Goal: Use online tool/utility: Utilize a website feature to perform a specific function

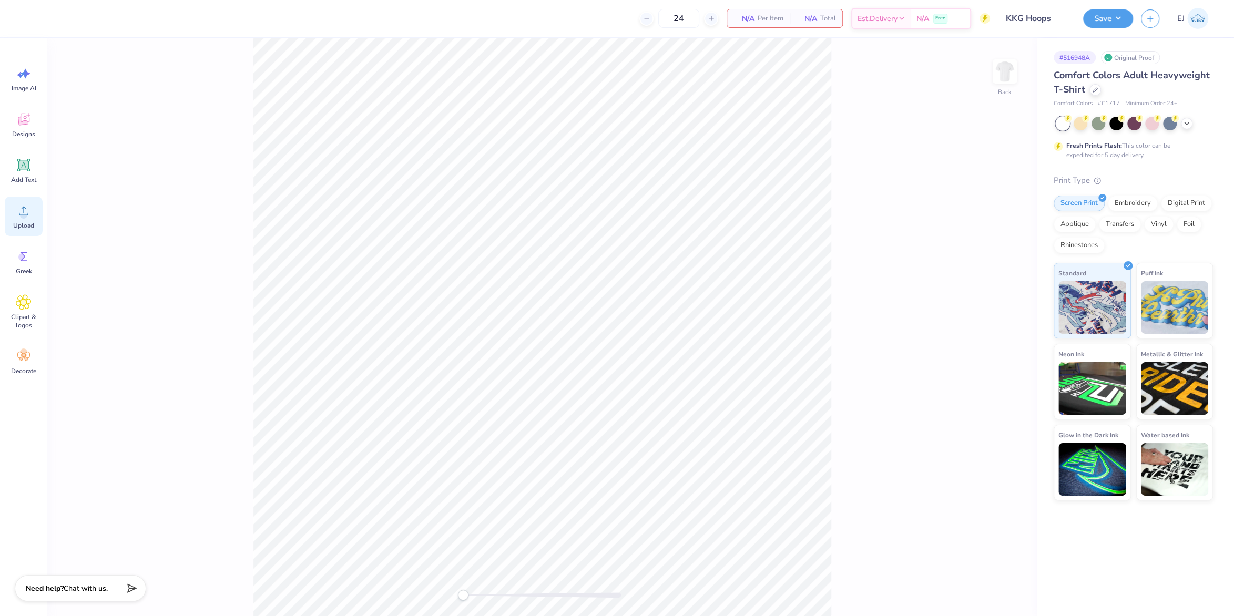
click at [21, 218] on icon at bounding box center [24, 211] width 16 height 16
click at [1008, 269] on div "Back W 14.17 14.17 " H 16.87 16.87 " Y 4.07 4.07 " Center [GEOGRAPHIC_DATA]" at bounding box center [542, 327] width 990 height 578
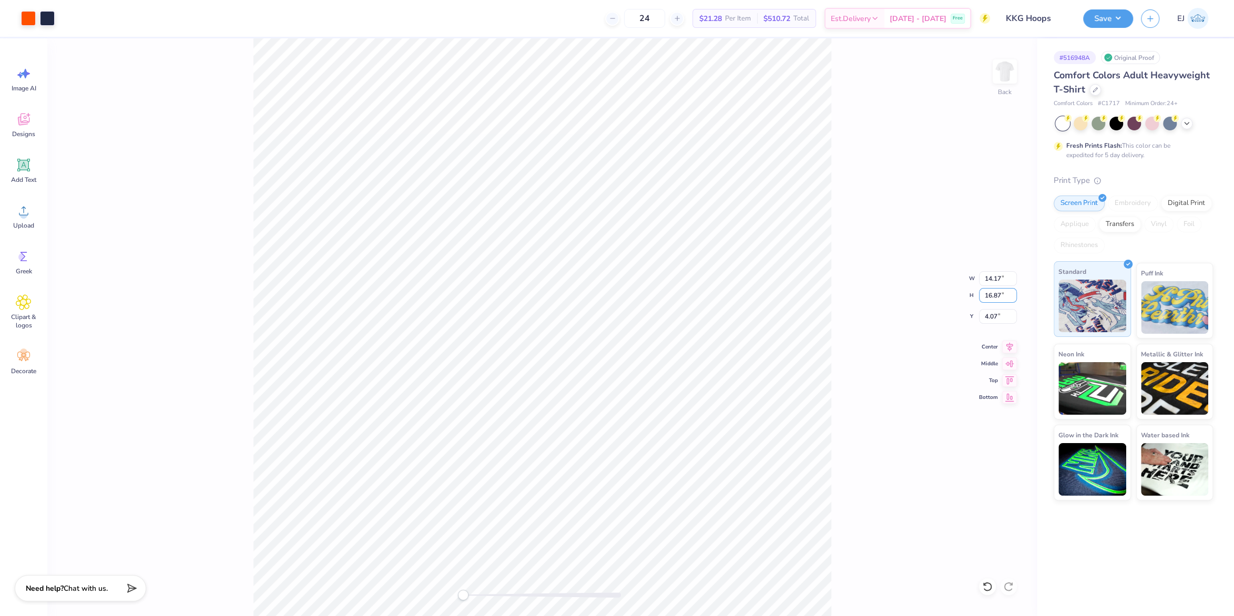
drag, startPoint x: 995, startPoint y: 297, endPoint x: 1085, endPoint y: 267, distance: 95.3
click at [994, 297] on input "16.87" at bounding box center [998, 295] width 38 height 15
type input "15"
click at [998, 317] on input "5.83" at bounding box center [998, 316] width 38 height 15
type input "3"
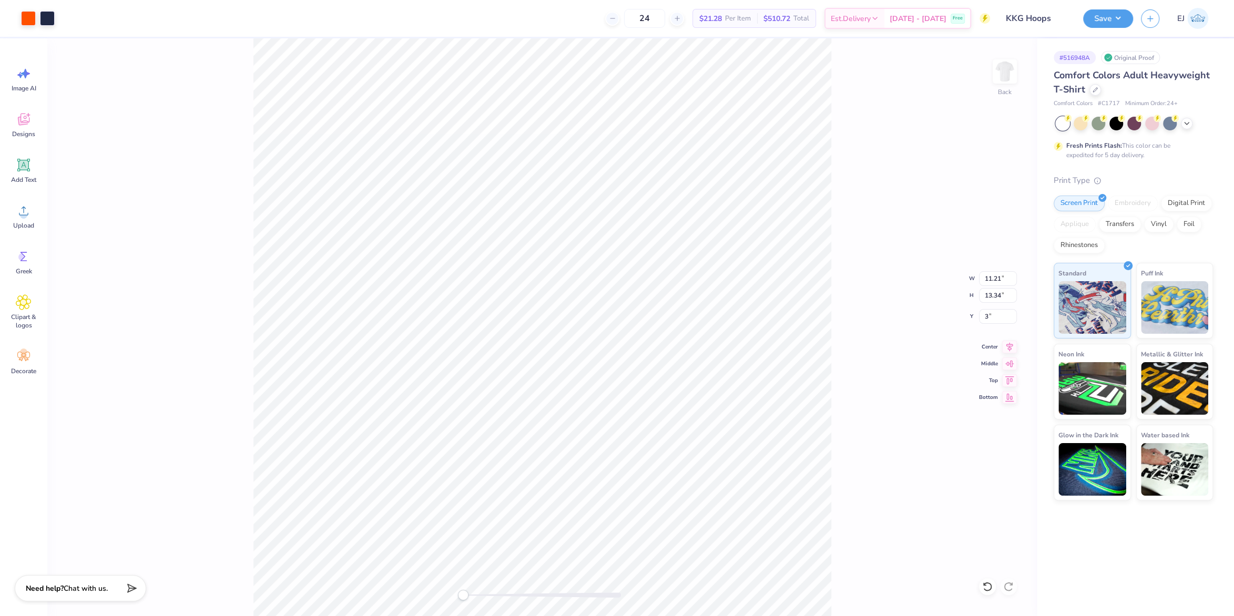
click at [843, 253] on div "Back W 11.21 11.21 " H 13.34 13.34 " Y 3 3 " Center Middle Top Bottom" at bounding box center [542, 327] width 990 height 578
click at [1102, 24] on button "Save" at bounding box center [1108, 17] width 50 height 18
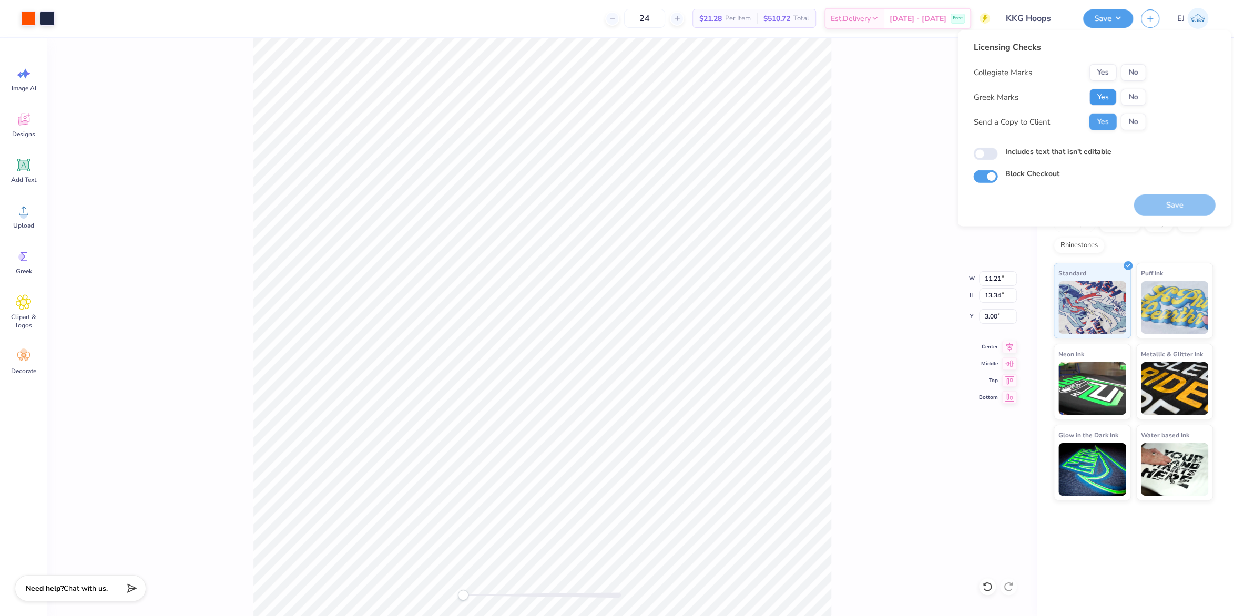
click at [1099, 96] on button "Yes" at bounding box center [1102, 97] width 27 height 17
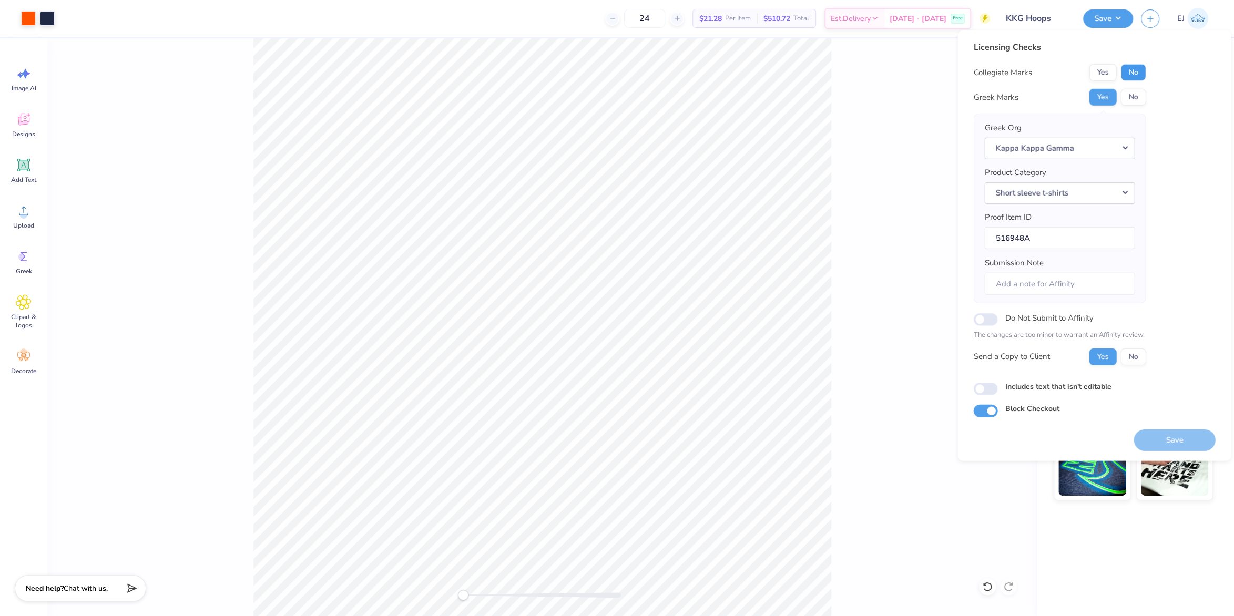
click at [1136, 76] on button "No" at bounding box center [1133, 72] width 25 height 17
click at [1149, 433] on button "Save" at bounding box center [1175, 440] width 82 height 22
